Goal: Transaction & Acquisition: Purchase product/service

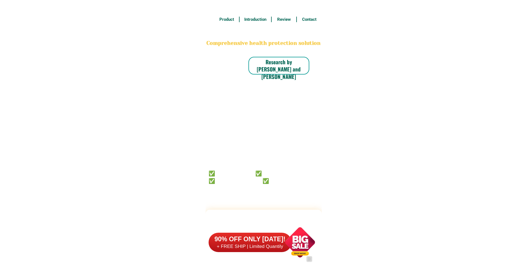
scroll to position [4303, 0]
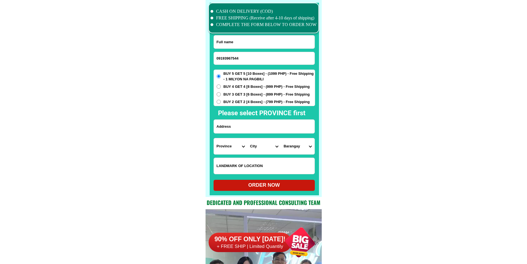
type input "09193967544"
click at [259, 43] on input "Input full_name" at bounding box center [264, 41] width 101 height 13
paste input "[PERSON_NAME] [GEOGRAPHIC_DATA],"
type input "[PERSON_NAME] [GEOGRAPHIC_DATA],"
click at [251, 124] on input "Input address" at bounding box center [264, 127] width 101 height 14
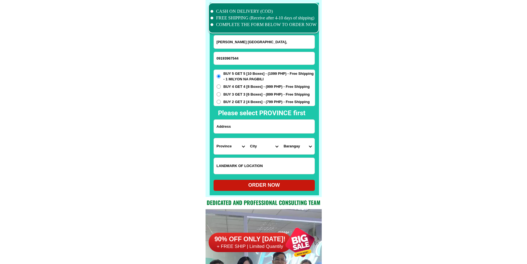
paste input "phase 3 B1 L1 st. [PERSON_NAME][GEOGRAPHIC_DATA]. [GEOGRAPHIC_DATA]. [GEOGRAPHI…"
type input "phase 3 B1 L1 st. [PERSON_NAME][GEOGRAPHIC_DATA]. [GEOGRAPHIC_DATA]. [GEOGRAPHI…"
click at [230, 156] on form "[PERSON_NAME] Calde, 09193967544 ORDER NOW phase 3 B1 L1 st. [PERSON_NAME][GEOG…" at bounding box center [265, 113] width 102 height 156
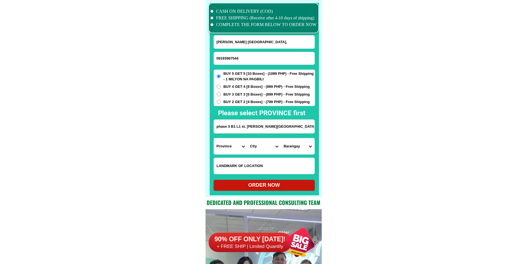
click at [230, 149] on select "Province [GEOGRAPHIC_DATA] [GEOGRAPHIC_DATA][PERSON_NAME][GEOGRAPHIC_DATA][GEOG…" at bounding box center [230, 146] width 33 height 16
select select "63_219"
click at [255, 147] on select "City [GEOGRAPHIC_DATA] [GEOGRAPHIC_DATA] [GEOGRAPHIC_DATA] [GEOGRAPHIC_DATA]-ci…" at bounding box center [263, 146] width 33 height 16
select select "63_219253"
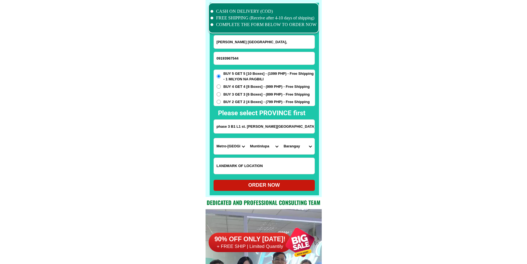
scroll to position [0, 35]
drag, startPoint x: 299, startPoint y: 126, endPoint x: 355, endPoint y: 135, distance: 56.7
click at [293, 148] on select "Barangay Alabang [PERSON_NAME] alabang Bayanan Buli [GEOGRAPHIC_DATA] Poblacion…" at bounding box center [297, 146] width 33 height 16
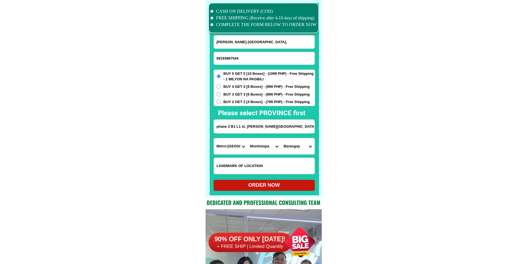
select select "63_21925388"
drag, startPoint x: 373, startPoint y: 161, endPoint x: 335, endPoint y: 180, distance: 42.8
click at [285, 183] on div "ORDER NOW" at bounding box center [264, 184] width 101 height 7
type input "[PERSON_NAME] [GEOGRAPHIC_DATA],"
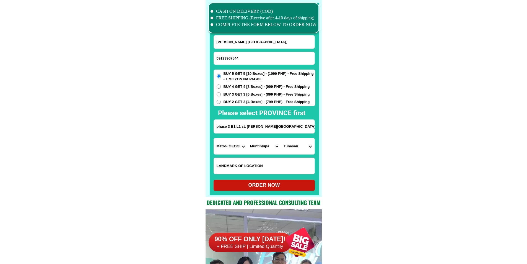
radio input "true"
